Goal: Check status: Check status

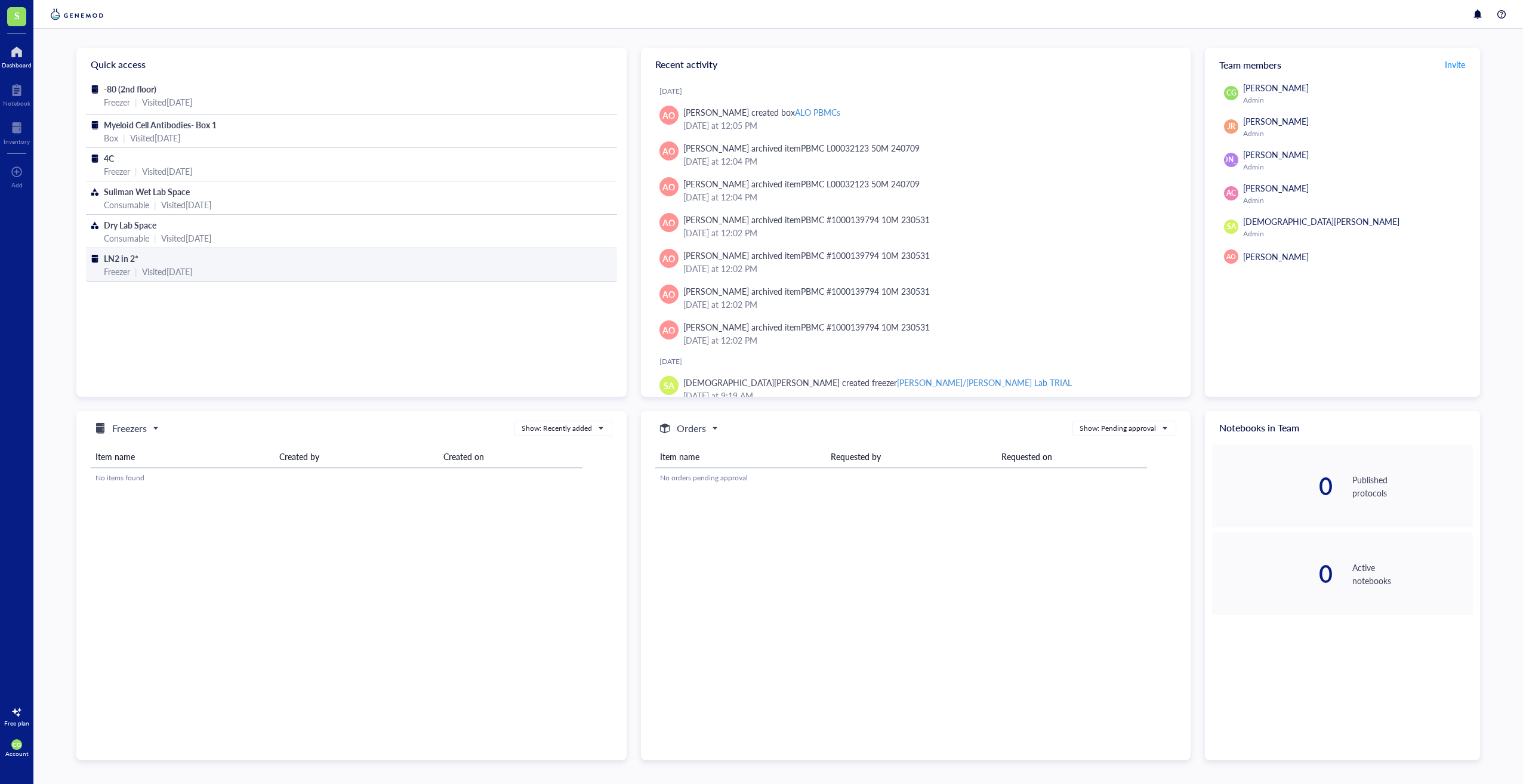
click at [102, 252] on div "LN2 in 2* Freezer | Visited [DATE]" at bounding box center [351, 265] width 531 height 34
